Goal: Ask a question: Seek information or help from site administrators or community

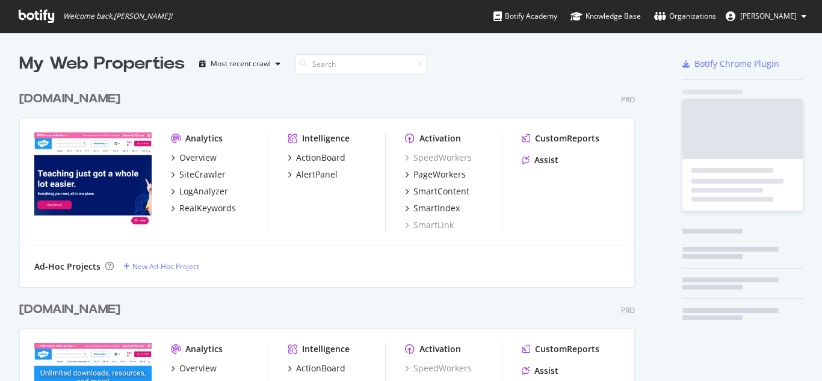
scroll to position [372, 804]
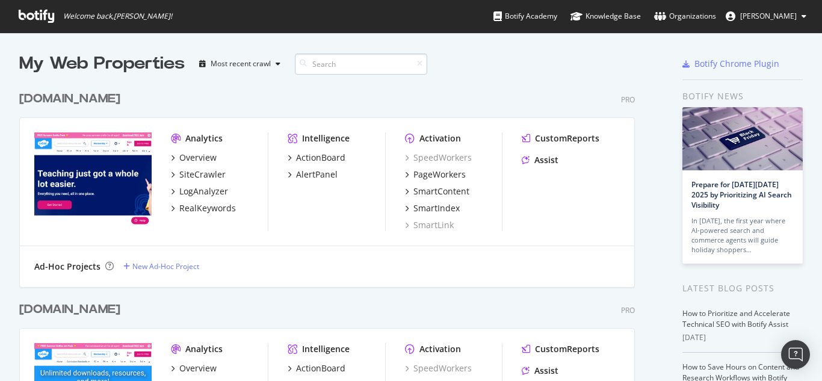
click at [321, 66] on input at bounding box center [361, 64] width 132 height 21
click at [547, 158] on div "Assist" at bounding box center [547, 160] width 24 height 12
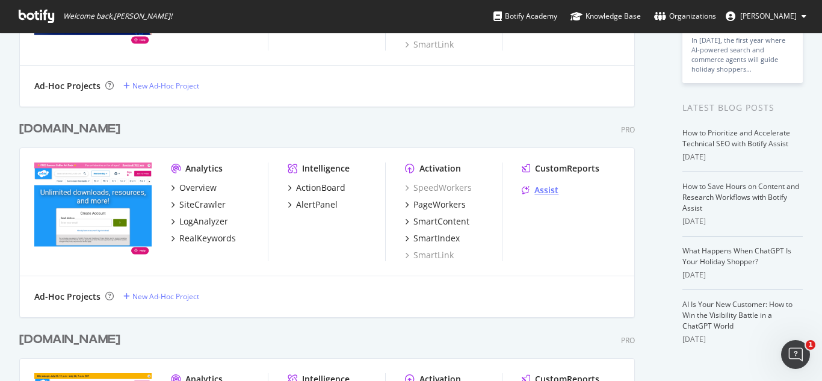
click at [557, 185] on div "Assist" at bounding box center [547, 190] width 24 height 12
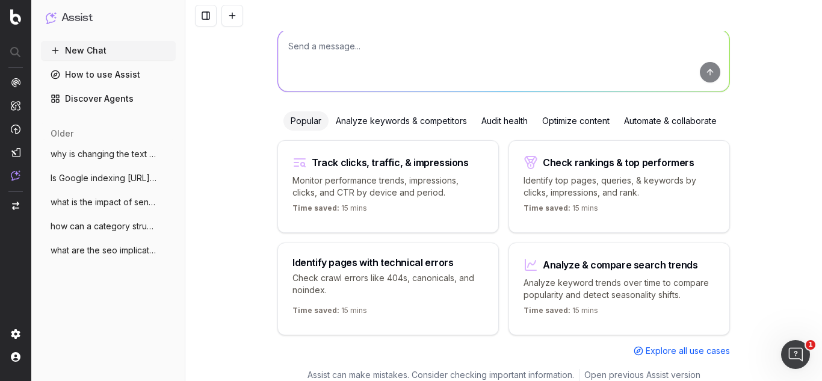
scroll to position [86, 0]
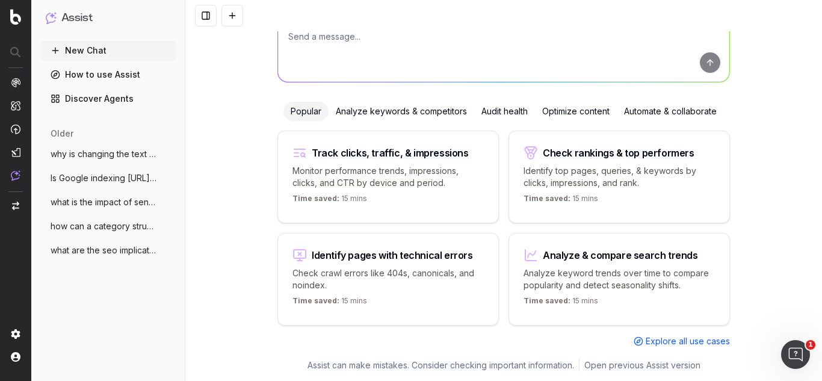
click at [290, 51] on textarea at bounding box center [504, 50] width 452 height 61
type textarea "what is keyword research"
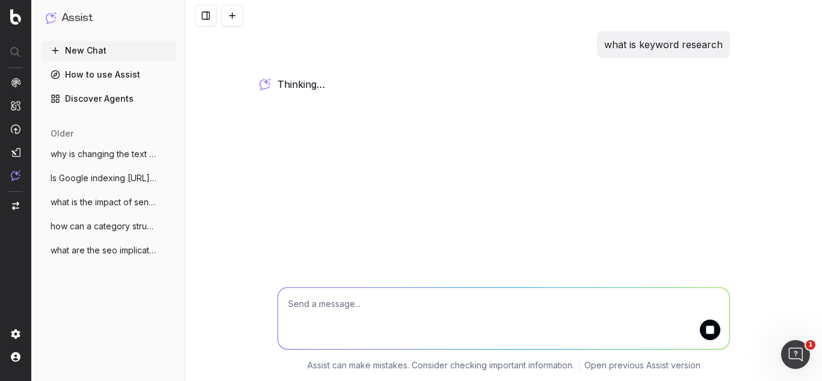
scroll to position [0, 0]
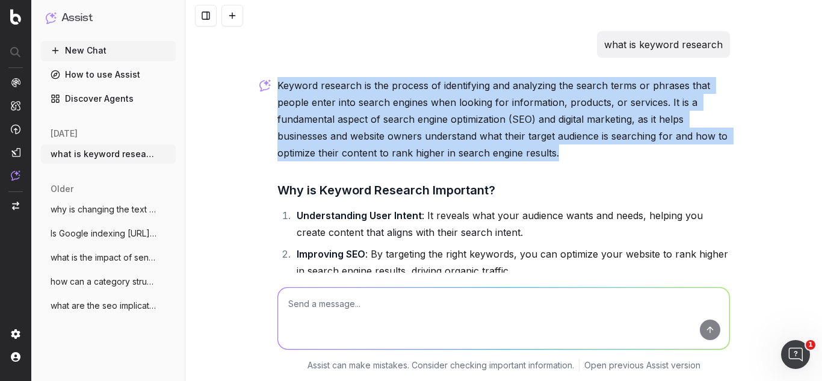
drag, startPoint x: 275, startPoint y: 87, endPoint x: 567, endPoint y: 150, distance: 299.4
click at [567, 150] on p "Keyword research is the process of identifying and analyzing the search terms o…" at bounding box center [504, 119] width 453 height 84
copy p "Keyword research is the process of identifying and analyzing the search terms o…"
